Goal: Information Seeking & Learning: Learn about a topic

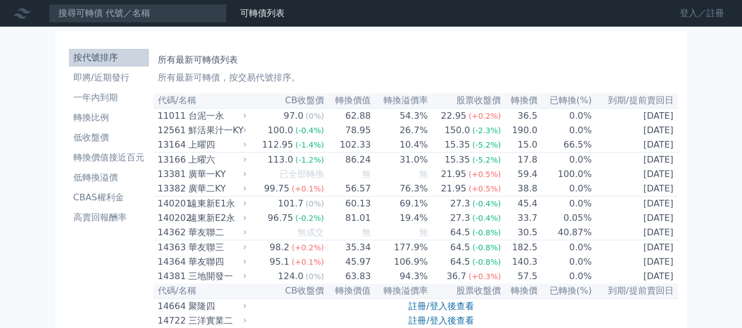
click at [721, 17] on link "登入／註冊" at bounding box center [701, 13] width 62 height 18
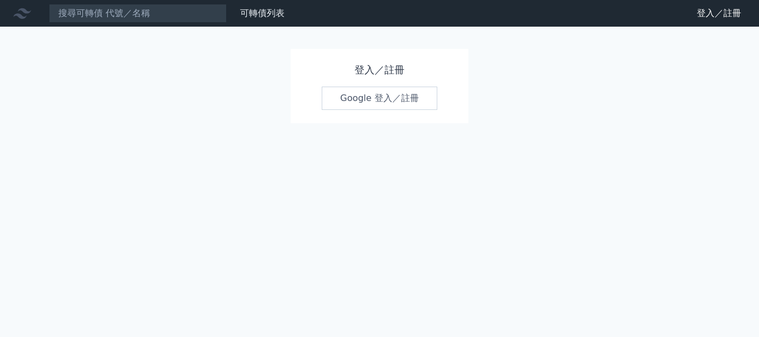
click at [372, 94] on link "Google 登入／註冊" at bounding box center [380, 98] width 116 height 23
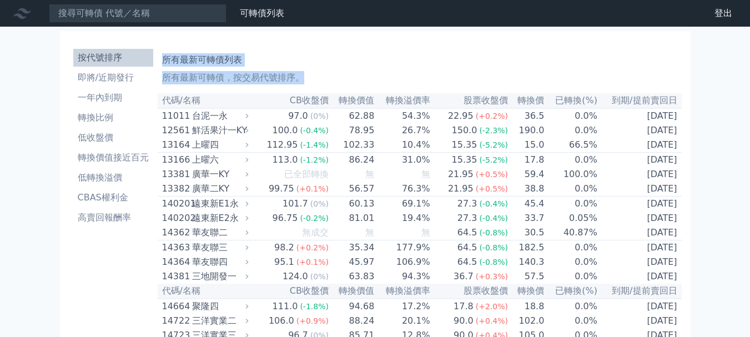
drag, startPoint x: 164, startPoint y: 57, endPoint x: 729, endPoint y: 108, distance: 567.2
copy div "所有最新可轉債列表 所有最新可轉債，按交易代號排序。"
click at [102, 98] on li "一年內到期" at bounding box center [113, 97] width 80 height 13
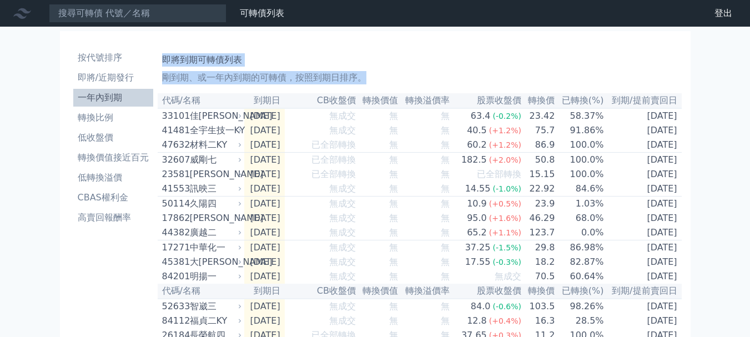
drag, startPoint x: 171, startPoint y: 63, endPoint x: 703, endPoint y: 128, distance: 536.6
copy div "即將到期可轉債列表 剛到期、或一年內到期的可轉債，按照到期日排序。"
